Goal: Register for event/course

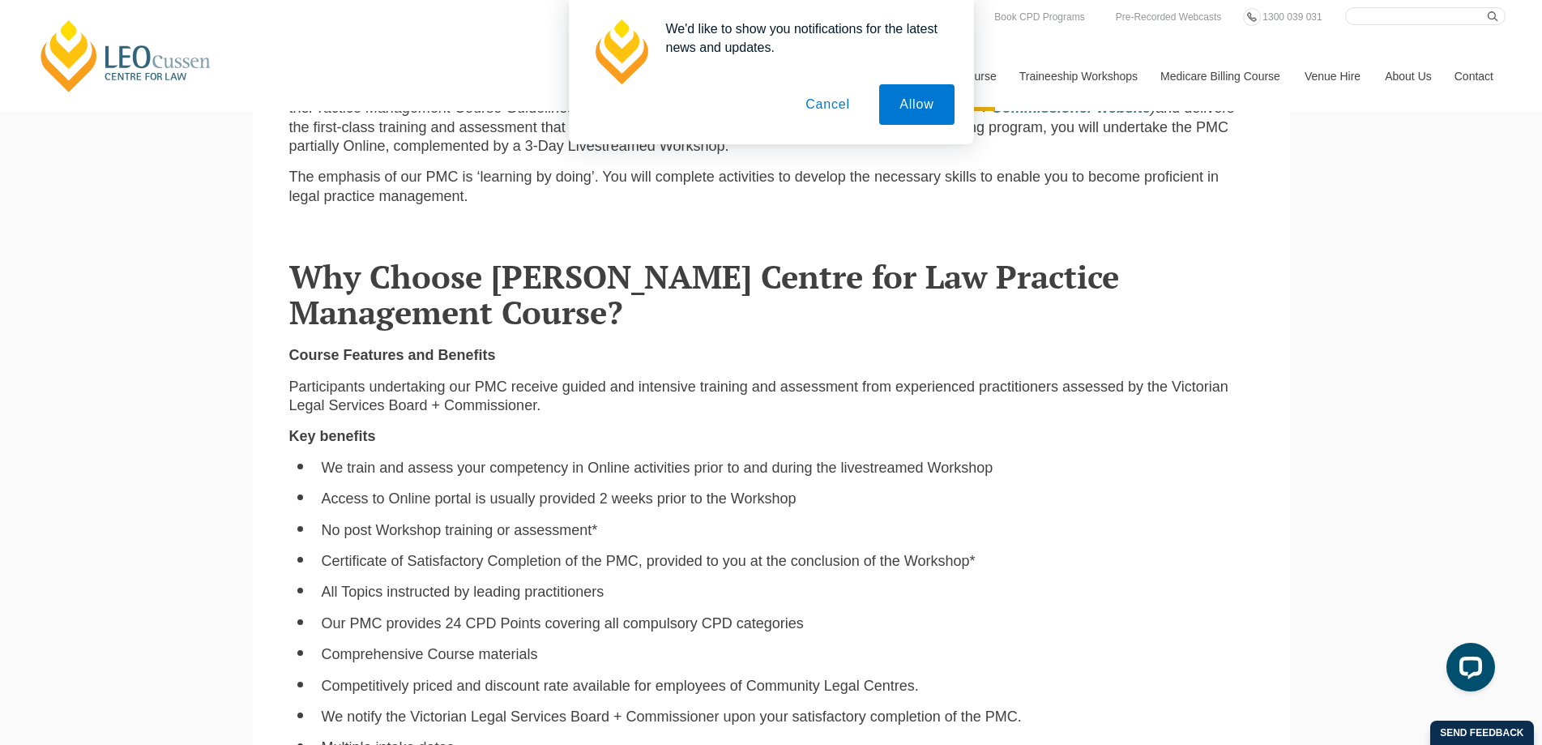
drag, startPoint x: 847, startPoint y: 104, endPoint x: 834, endPoint y: 106, distance: 14.0
click at [844, 104] on button "Cancel" at bounding box center [827, 104] width 85 height 41
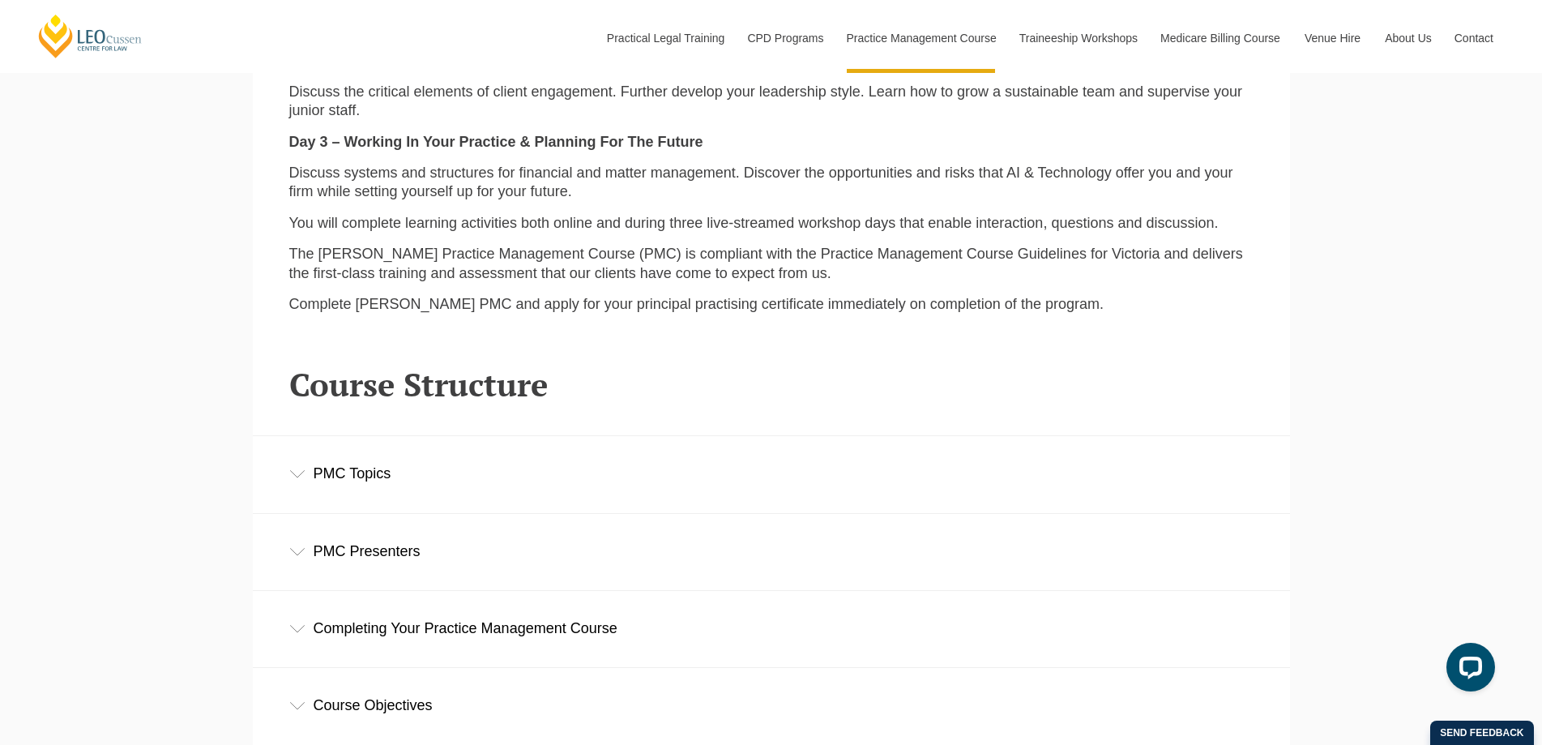
scroll to position [2187, 0]
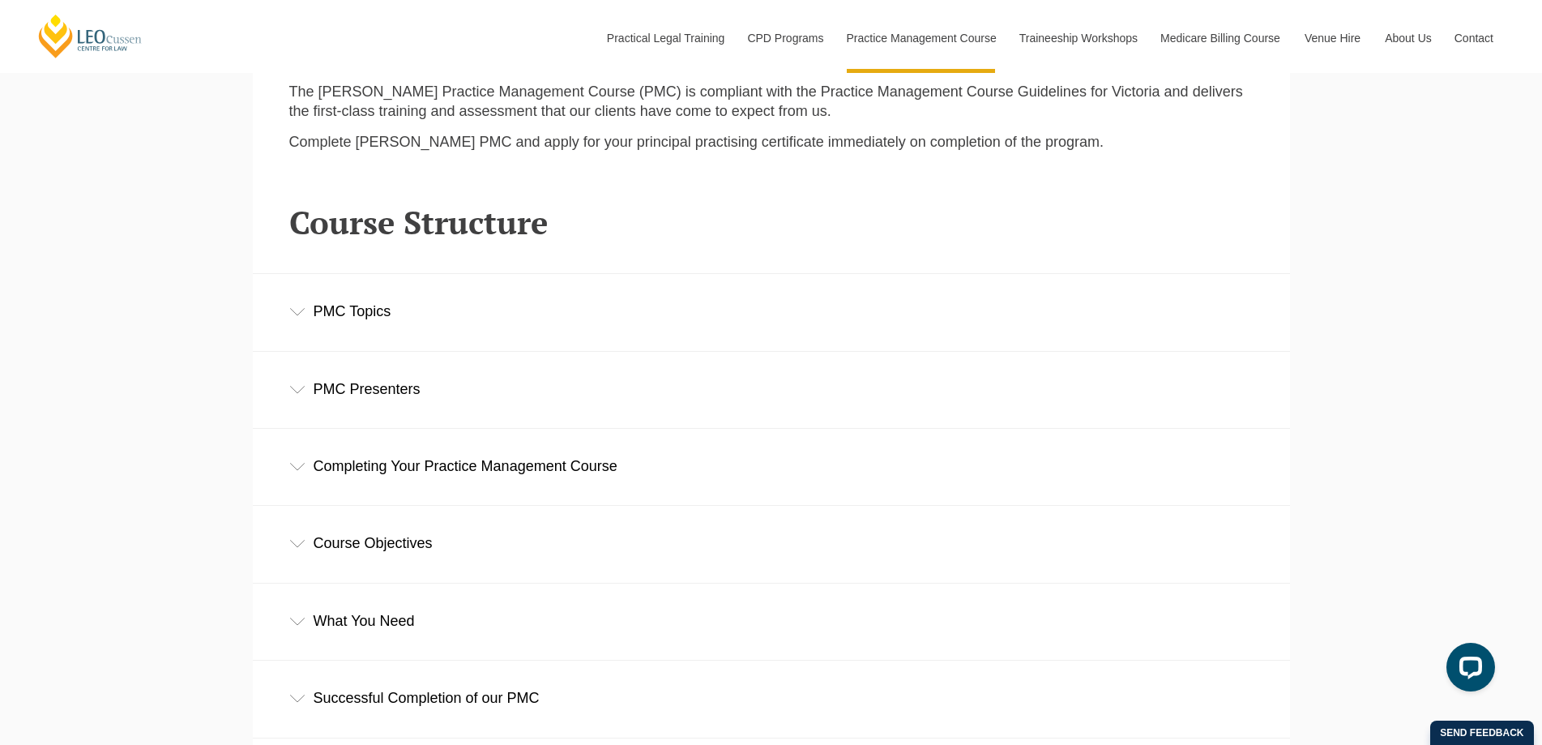
click at [282, 313] on div "PMC Topics" at bounding box center [771, 311] width 1037 height 75
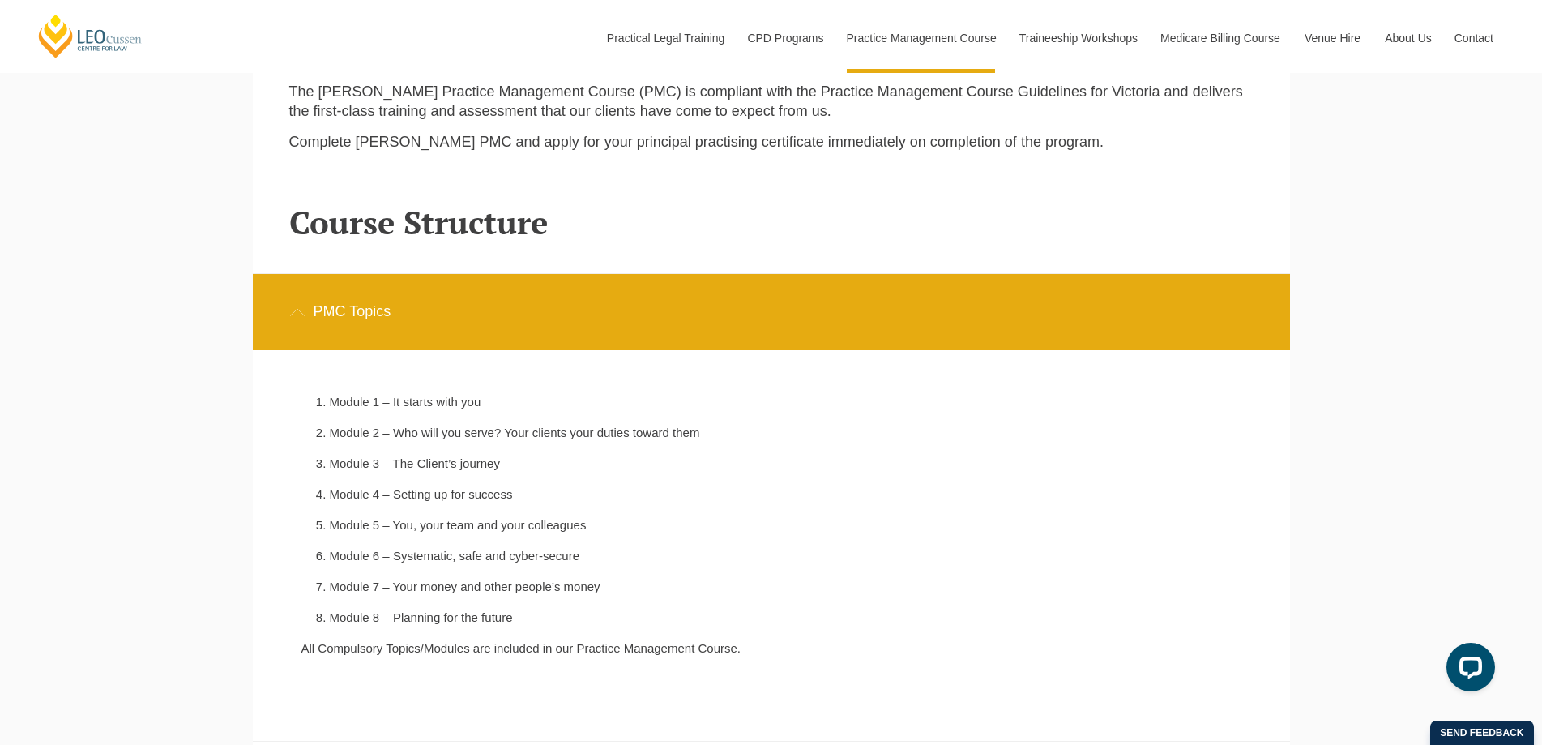
click at [288, 313] on div "PMC Topics" at bounding box center [771, 311] width 1037 height 75
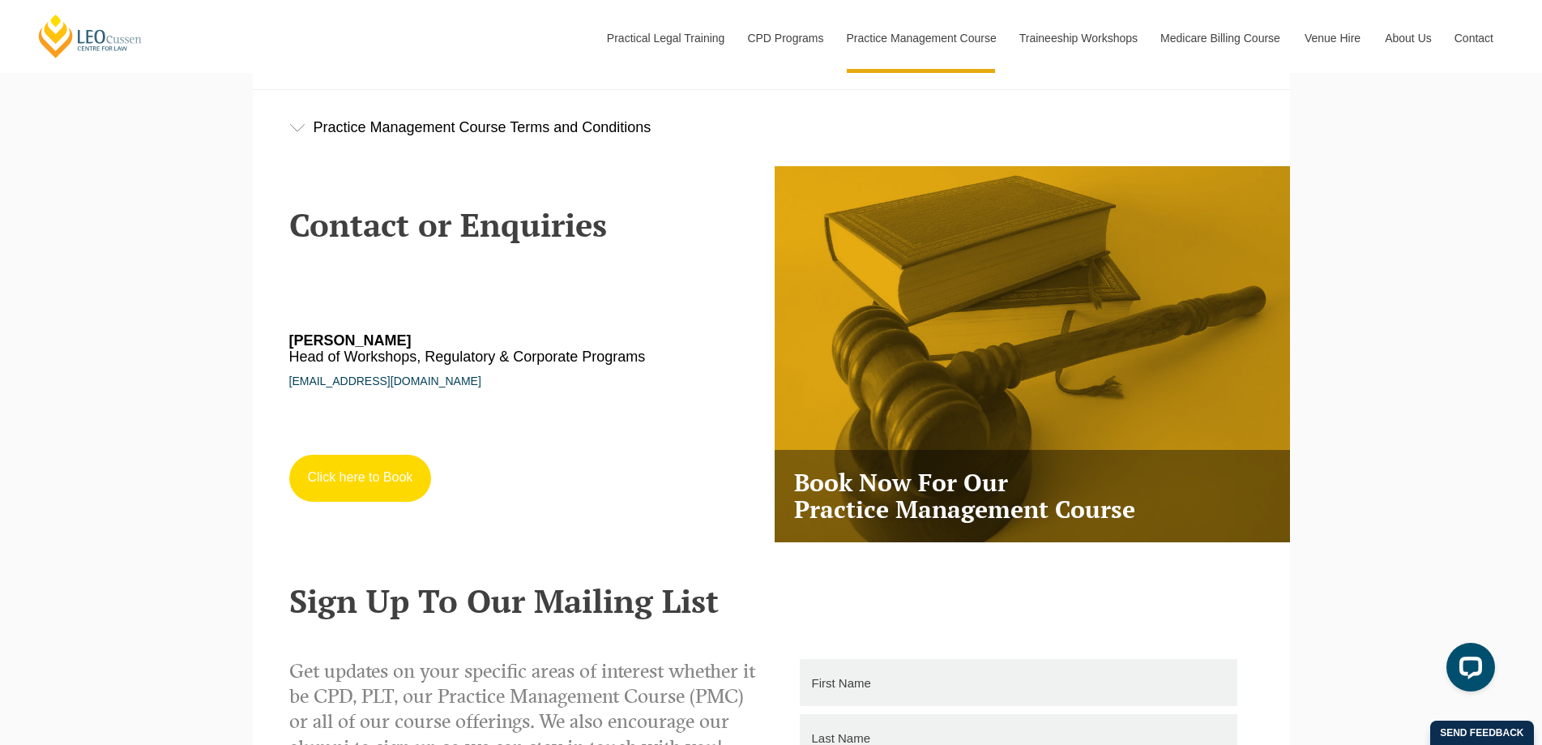
scroll to position [2916, 0]
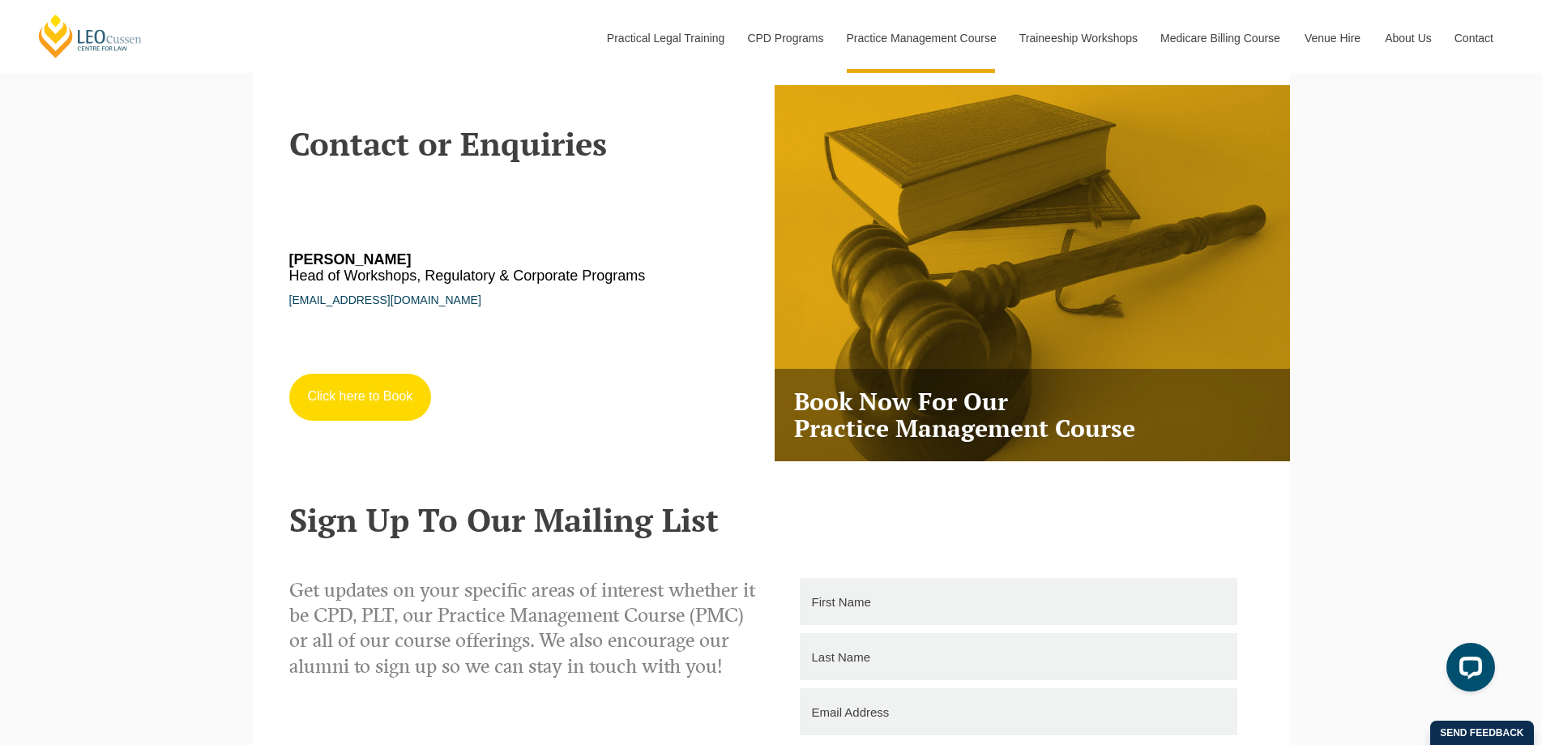
click at [367, 407] on link "Click here to Book" at bounding box center [360, 396] width 143 height 47
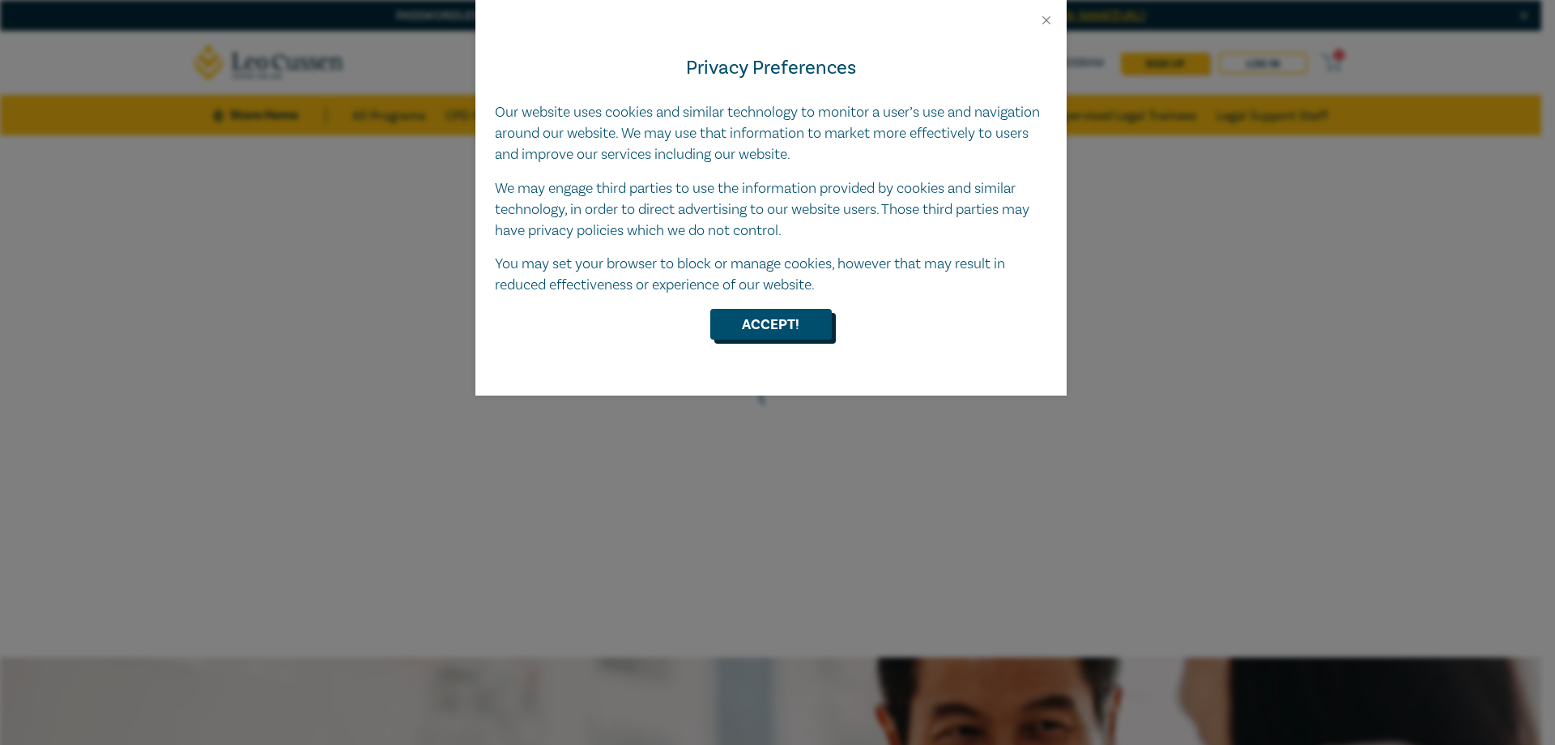
click at [753, 335] on button "Accept!" at bounding box center [771, 324] width 122 height 31
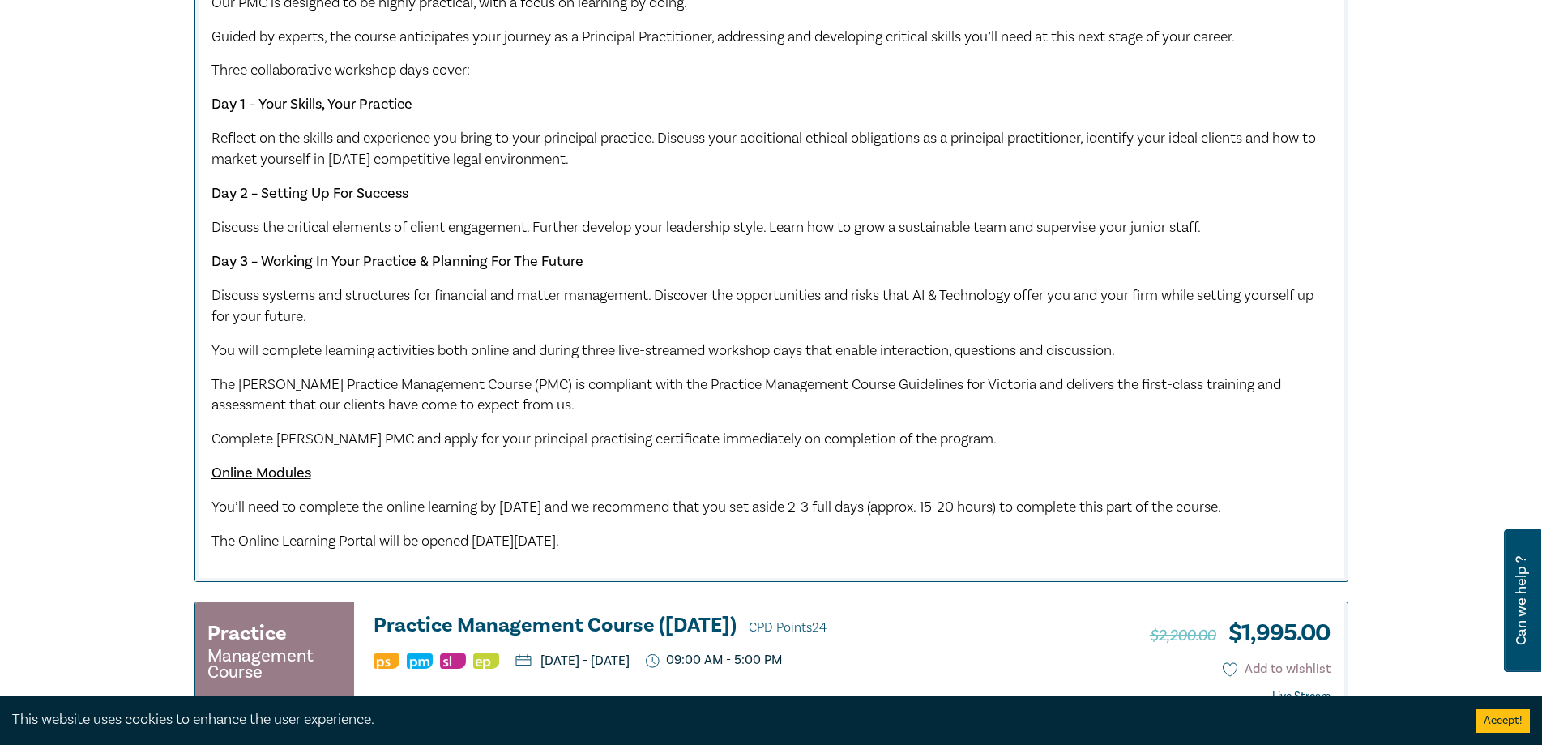
scroll to position [1134, 0]
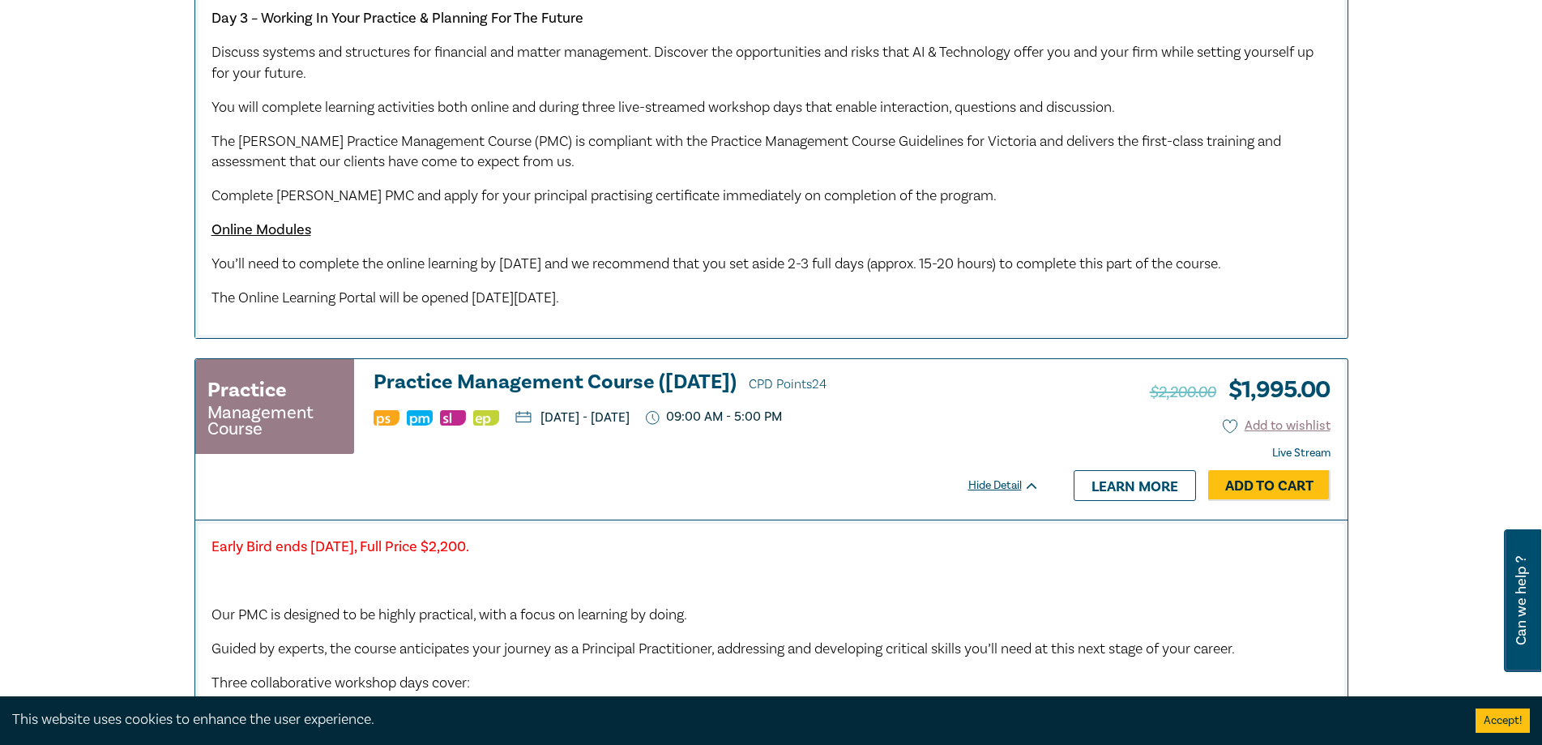
click at [879, 425] on ul "Wednesday, 3 December 2025 - Friday, 5 December 2025 09:00 AM - 5:00 PM" at bounding box center [706, 417] width 666 height 16
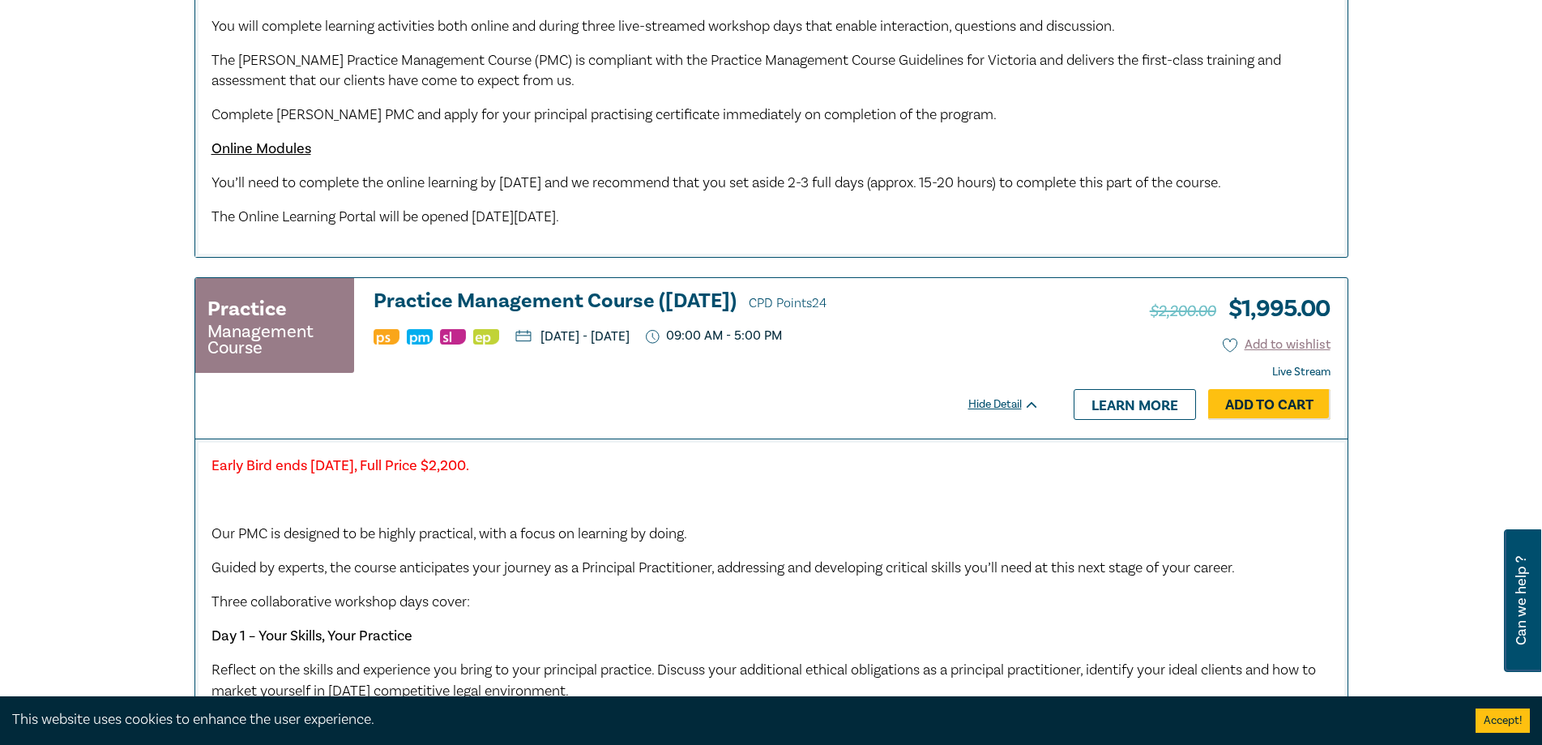
scroll to position [1296, 0]
